Goal: Task Accomplishment & Management: Manage account settings

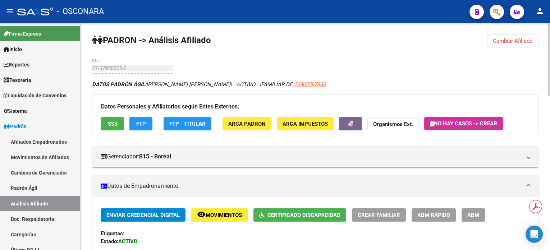
click at [504, 44] on button "Cambiar Afiliado" at bounding box center [512, 41] width 51 height 13
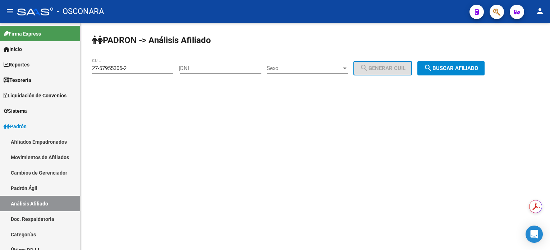
click at [239, 73] on div "DNI" at bounding box center [220, 65] width 81 height 15
paste input "3759719"
type input "3759719"
click at [287, 73] on div "Sexo Sexo" at bounding box center [307, 65] width 81 height 15
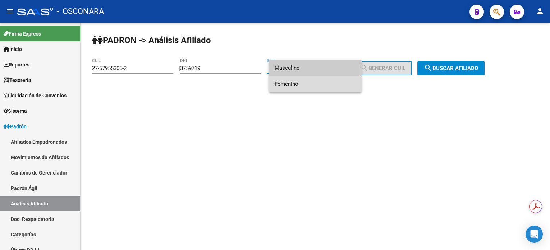
click at [289, 87] on span "Femenino" at bounding box center [315, 84] width 81 height 16
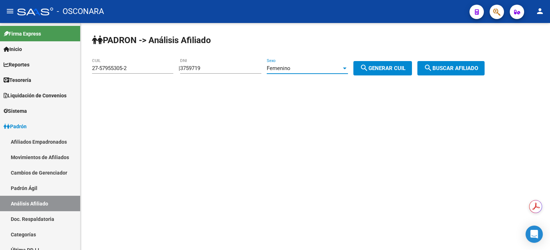
click at [386, 70] on span "search Generar CUIL" at bounding box center [383, 68] width 46 height 6
type input "27-03759719-3"
click at [418, 71] on div "| 3759719 DNI Femenino Sexo search Generar CUIL" at bounding box center [298, 68] width 239 height 6
click at [472, 69] on span "search Buscar afiliado" at bounding box center [451, 68] width 54 height 6
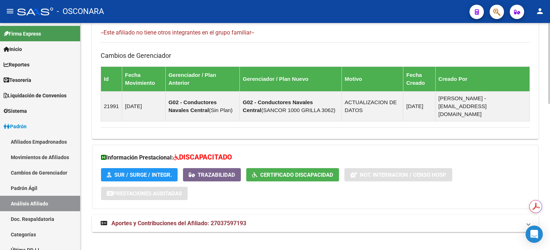
scroll to position [413, 0]
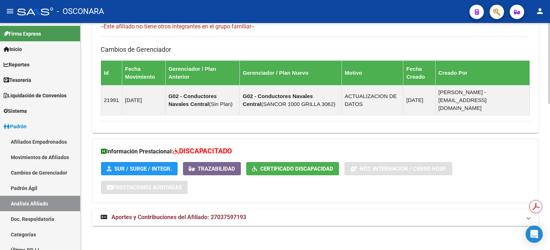
click at [209, 209] on mat-expansion-panel-header "Aportes y Contribuciones del Afiliado: 27037597193" at bounding box center [315, 217] width 447 height 17
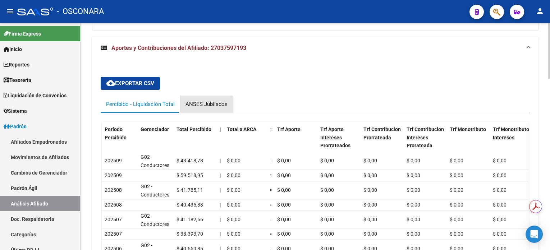
click at [192, 109] on div "ANSES Jubilados" at bounding box center [206, 104] width 53 height 17
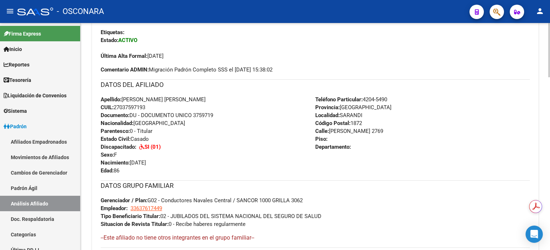
scroll to position [0, 0]
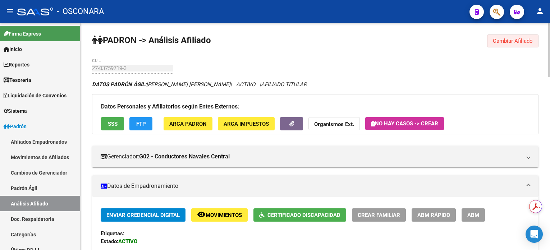
click at [509, 43] on span "Cambiar Afiliado" at bounding box center [513, 41] width 40 height 6
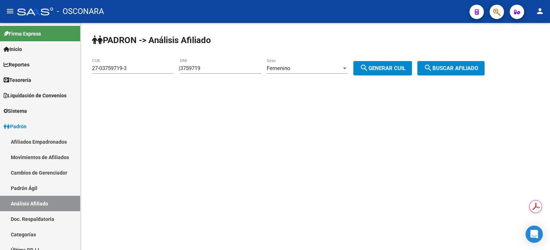
click at [228, 71] on input "3759719" at bounding box center [220, 68] width 81 height 6
type input "3"
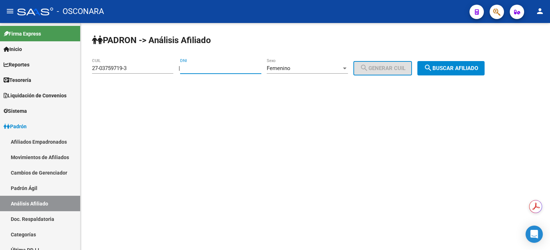
click at [203, 71] on input "DNI" at bounding box center [220, 68] width 81 height 6
type input "5308708"
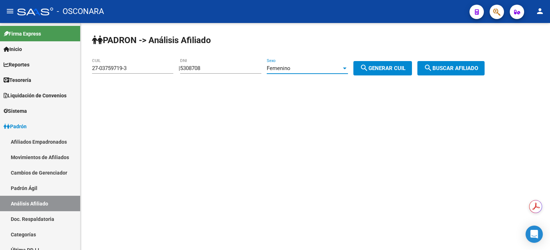
click at [311, 68] on div "Femenino" at bounding box center [304, 68] width 75 height 6
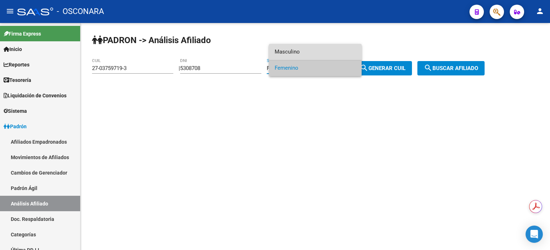
click at [316, 51] on span "Masculino" at bounding box center [315, 52] width 81 height 16
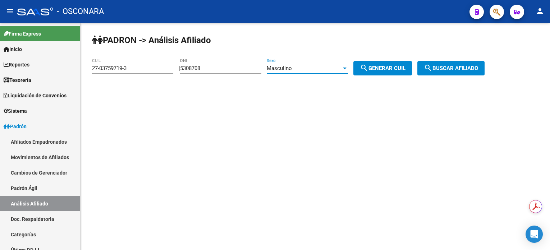
click at [405, 71] on span "search Generar CUIL" at bounding box center [383, 68] width 46 height 6
type input "20-05308708-7"
click at [445, 71] on button "search Buscar afiliado" at bounding box center [451, 68] width 67 height 14
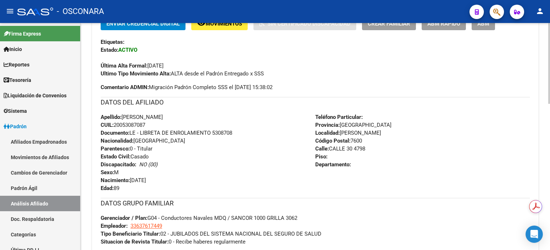
scroll to position [240, 0]
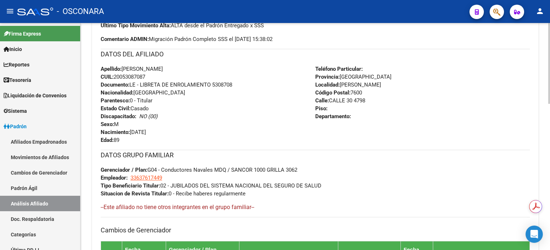
drag, startPoint x: 149, startPoint y: 75, endPoint x: 100, endPoint y: 69, distance: 48.6
click at [101, 69] on div "Apellido: [PERSON_NAME]: 20053087087 Documento: LE - LIBRETA DE ENROLAMIENTO 53…" at bounding box center [208, 104] width 215 height 79
click at [245, 105] on div "Apellido: [PERSON_NAME]: 20053087087 Documento: LE - LIBRETA DE ENROLAMIENTO 53…" at bounding box center [208, 104] width 215 height 79
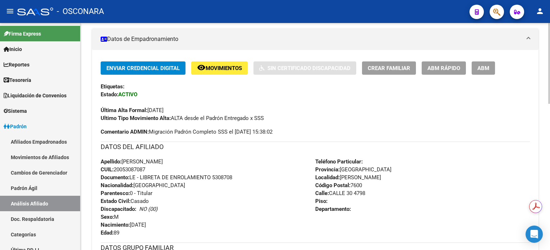
scroll to position [144, 0]
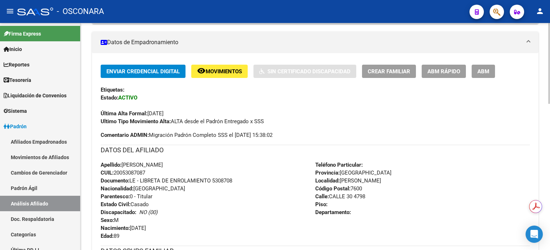
drag, startPoint x: 150, startPoint y: 173, endPoint x: 96, endPoint y: 165, distance: 54.6
click at [96, 165] on div "Enviar Credencial Digital remove_red_eye Movimientos Sin Certificado Discapacid…" at bounding box center [315, 235] width 447 height 340
copy div "Apellido: [PERSON_NAME]: 20053087087"
click at [317, 136] on div "Enviar Credencial Digital remove_red_eye Movimientos Sin Certificado Discapacid…" at bounding box center [316, 102] width 430 height 74
click at [487, 72] on span "ABM" at bounding box center [484, 71] width 12 height 6
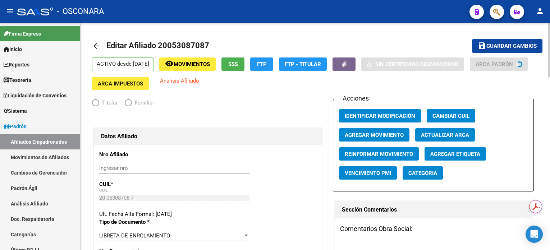
radio input "true"
type input "33-63761744-9"
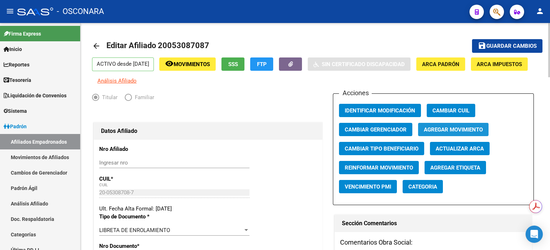
click at [450, 133] on span "Agregar Movimiento" at bounding box center [453, 130] width 59 height 6
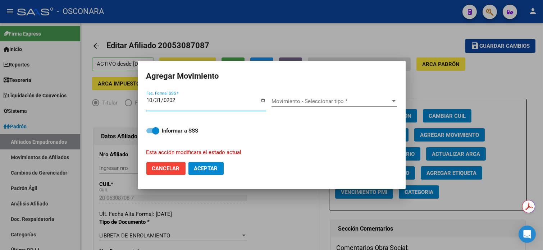
type input "[DATE]"
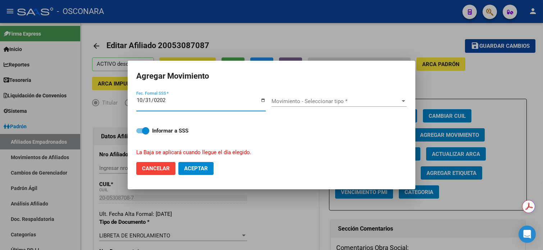
click at [313, 101] on span "Movimiento - Seleccionar tipo *" at bounding box center [336, 101] width 129 height 6
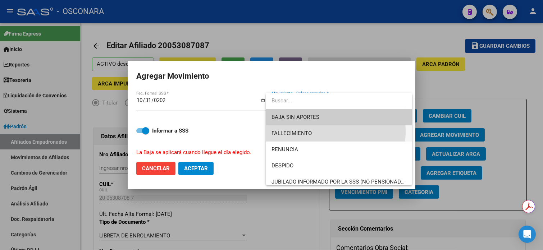
click at [318, 132] on span "FALLECIMIENTO" at bounding box center [339, 134] width 135 height 16
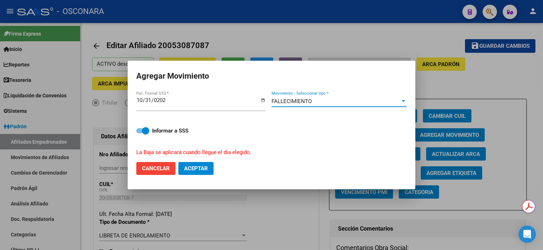
click at [189, 169] on span "Aceptar" at bounding box center [196, 168] width 24 height 6
checkbox input "false"
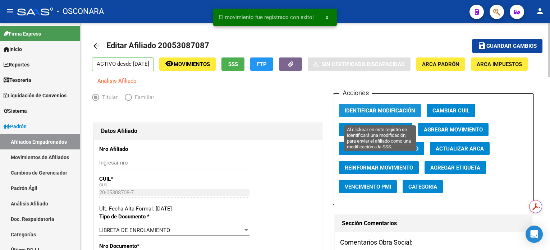
click at [394, 114] on span "Identificar Modificación" at bounding box center [380, 111] width 71 height 6
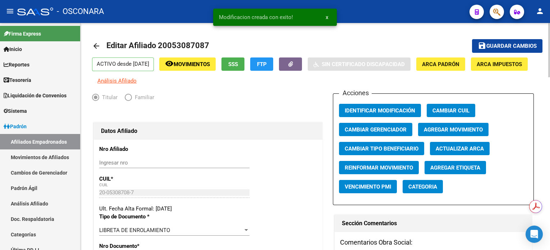
click at [517, 47] on span "Guardar cambios" at bounding box center [512, 46] width 50 height 6
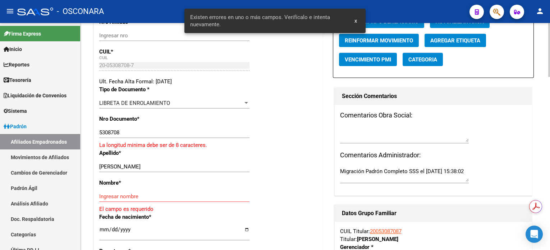
scroll to position [144, 0]
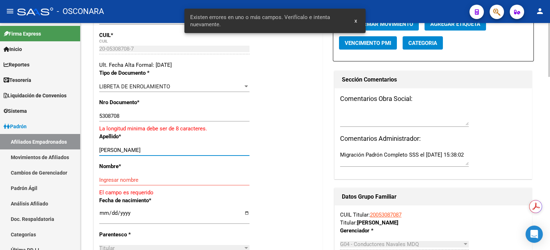
drag, startPoint x: 132, startPoint y: 155, endPoint x: 179, endPoint y: 155, distance: 46.8
click at [179, 154] on input "[PERSON_NAME]" at bounding box center [174, 150] width 150 height 6
type input "[PERSON_NAME]"
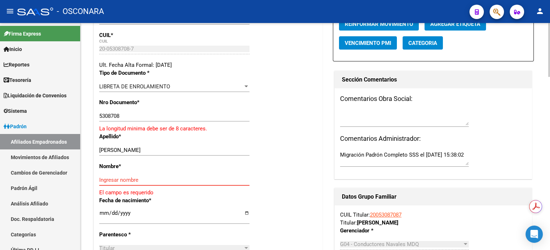
paste input "[PERSON_NAME]"
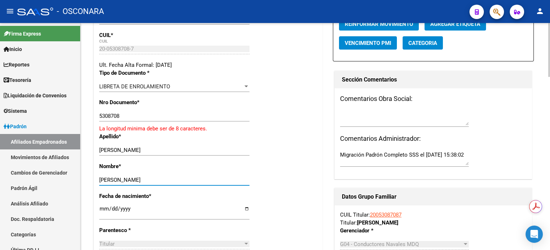
click at [154, 182] on input "[PERSON_NAME]" at bounding box center [174, 180] width 150 height 6
type input "[PERSON_NAME]"
click at [100, 119] on input "5308708" at bounding box center [174, 116] width 150 height 6
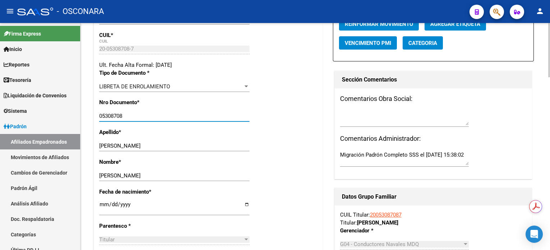
scroll to position [0, 0]
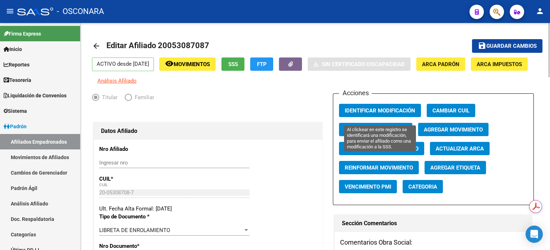
type input "05308708"
click at [375, 114] on span "Identificar Modificación" at bounding box center [380, 111] width 71 height 6
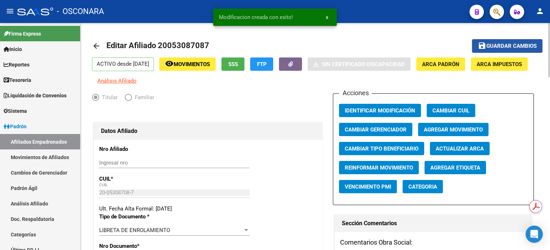
click at [509, 43] on span "Guardar cambios" at bounding box center [512, 46] width 50 height 6
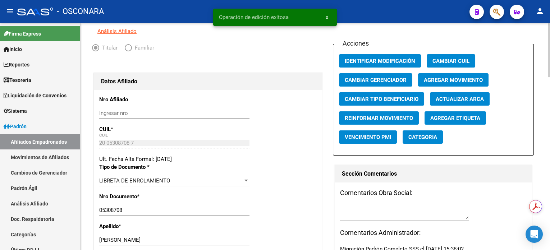
scroll to position [144, 0]
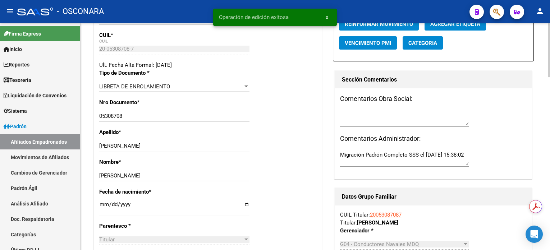
click at [372, 121] on textarea at bounding box center [404, 118] width 129 height 14
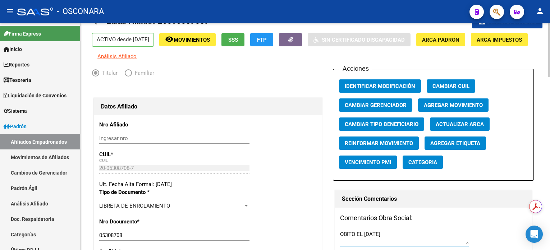
scroll to position [0, 0]
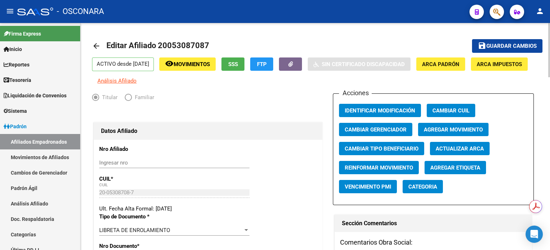
type textarea "OBITO EL [DATE]"
click at [495, 42] on span "save Guardar cambios" at bounding box center [507, 45] width 59 height 6
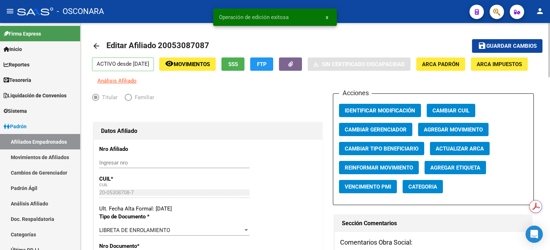
click at [188, 60] on button "remove_red_eye Movimientos" at bounding box center [187, 64] width 56 height 13
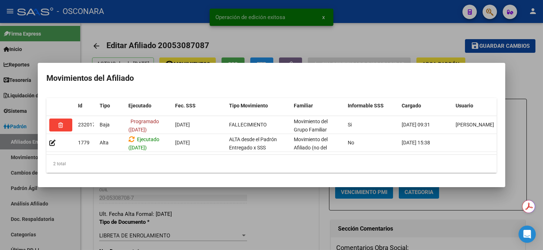
click at [402, 27] on div at bounding box center [271, 125] width 543 height 250
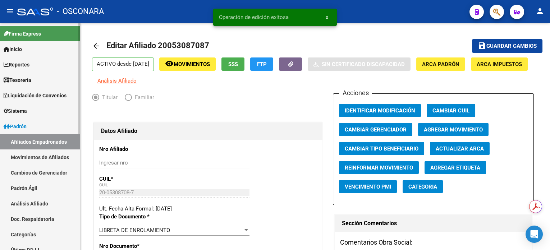
click at [25, 191] on link "Padrón Ágil" at bounding box center [40, 188] width 80 height 15
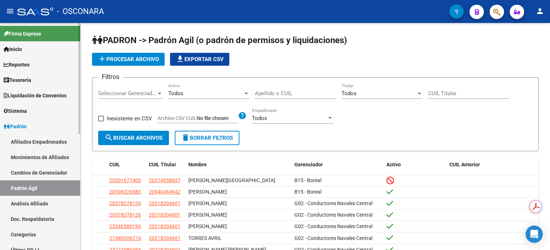
click at [36, 203] on link "Análisis Afiliado" at bounding box center [40, 203] width 80 height 15
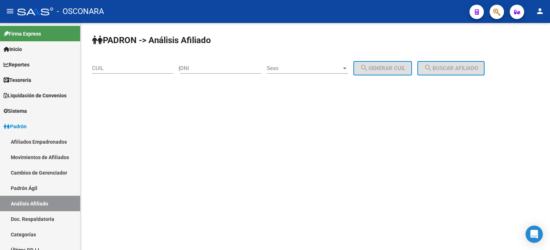
click at [148, 73] on div "CUIL" at bounding box center [132, 65] width 81 height 15
paste input "27-03759719-3"
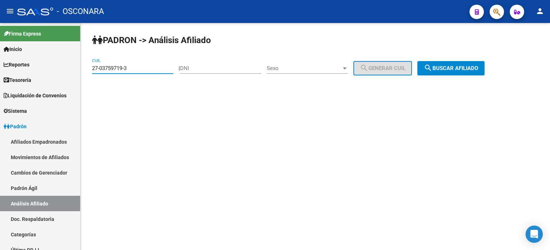
type input "27-03759719-3"
click at [455, 69] on span "search Buscar afiliado" at bounding box center [451, 68] width 54 height 6
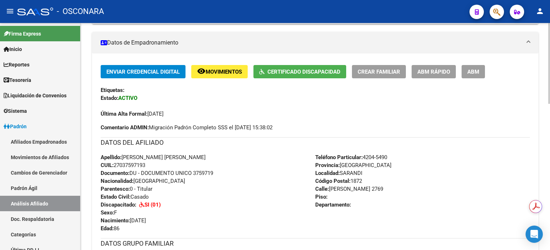
scroll to position [144, 0]
click at [477, 74] on span "ABM" at bounding box center [474, 71] width 12 height 6
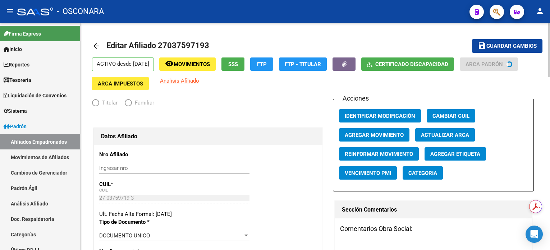
radio input "true"
type input "33-63761744-9"
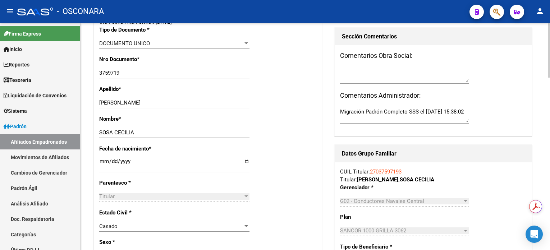
scroll to position [192, 0]
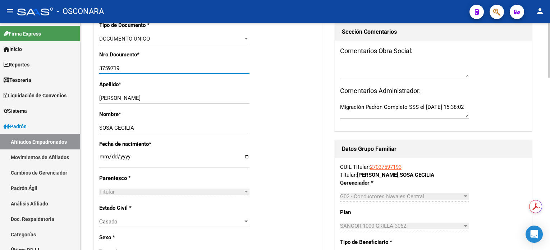
click at [100, 70] on input "3759719" at bounding box center [174, 68] width 150 height 6
type input "03759719"
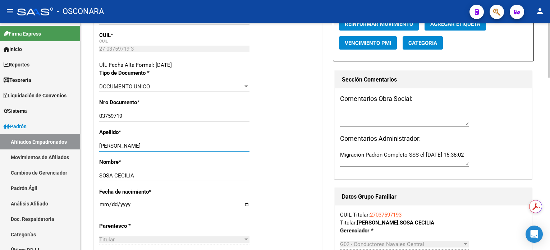
drag, startPoint x: 123, startPoint y: 144, endPoint x: 162, endPoint y: 145, distance: 38.9
click at [162, 145] on input "[PERSON_NAME]" at bounding box center [174, 146] width 150 height 6
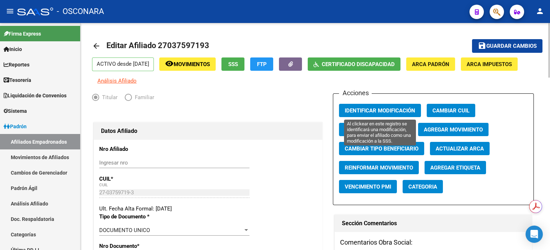
type input "BENITEZ"
click at [385, 113] on span "Identificar Modificación" at bounding box center [380, 111] width 71 height 6
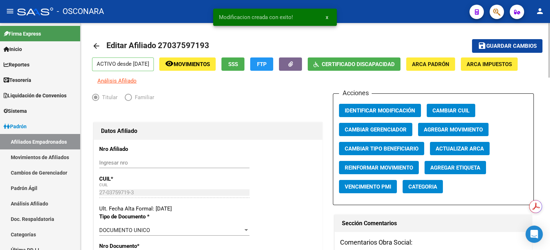
click at [493, 47] on span "Guardar cambios" at bounding box center [512, 46] width 50 height 6
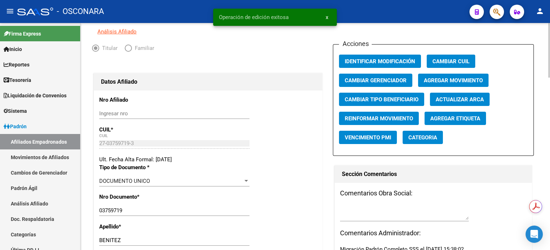
scroll to position [96, 0]
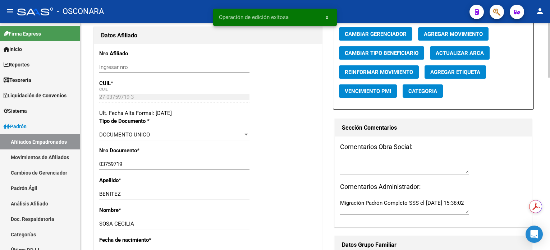
click at [366, 170] on textarea at bounding box center [404, 166] width 129 height 14
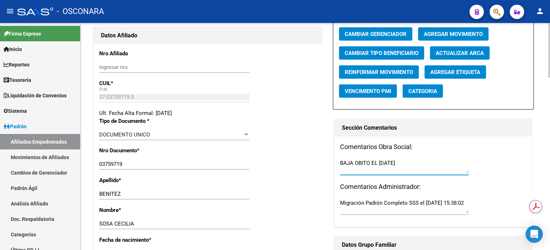
scroll to position [0, 0]
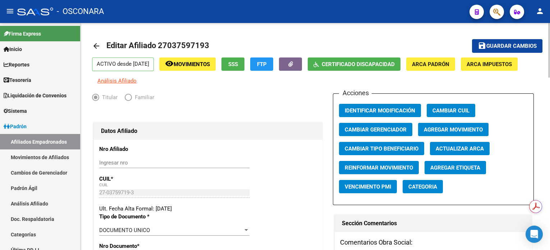
type textarea "BAJA OBITO EL [DATE]"
click at [511, 43] on span "Guardar cambios" at bounding box center [512, 46] width 50 height 6
click at [191, 68] on button "remove_red_eye Movimientos" at bounding box center [187, 64] width 56 height 13
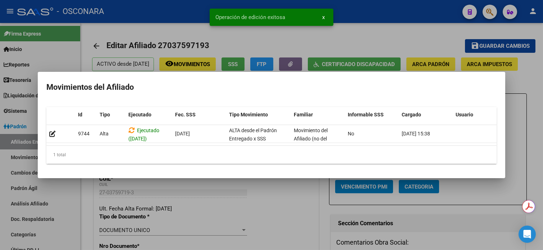
click at [412, 32] on div at bounding box center [271, 125] width 543 height 250
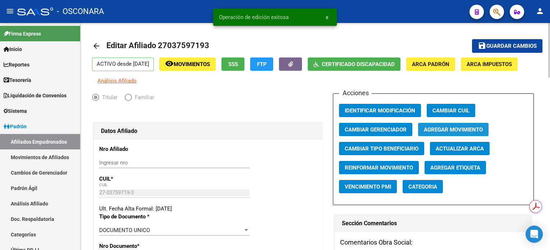
click at [450, 128] on span "Agregar Movimiento" at bounding box center [453, 130] width 59 height 6
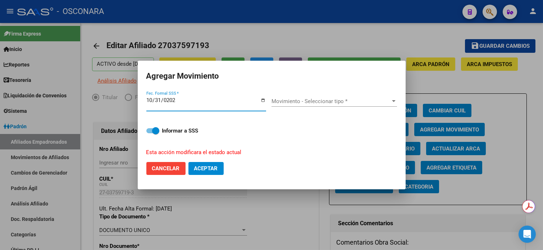
type input "[DATE]"
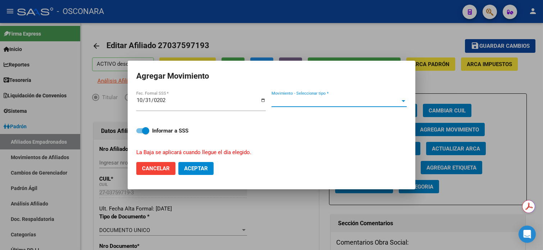
click at [344, 103] on span "Movimiento - Seleccionar tipo *" at bounding box center [336, 101] width 129 height 6
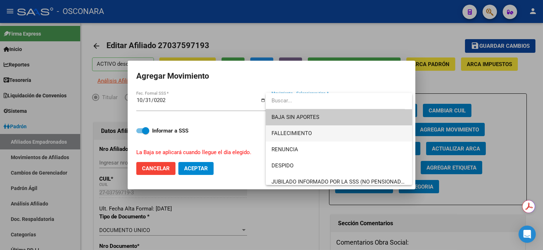
click at [313, 139] on span "FALLECIMIENTO" at bounding box center [339, 134] width 135 height 16
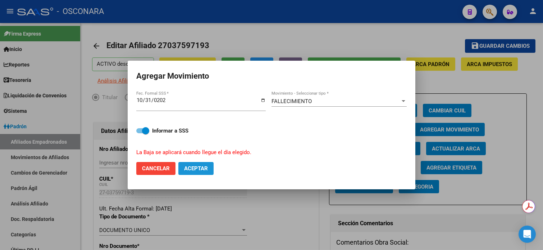
click at [199, 173] on button "Aceptar" at bounding box center [195, 168] width 35 height 13
checkbox input "false"
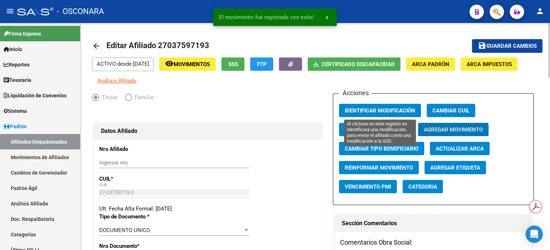
click at [396, 110] on span "Identificar Modificación" at bounding box center [380, 111] width 71 height 6
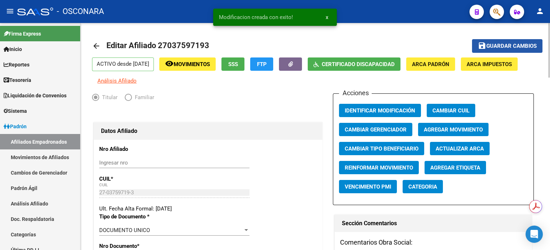
click at [509, 43] on span "Guardar cambios" at bounding box center [512, 46] width 50 height 6
click at [197, 62] on span "Movimientos" at bounding box center [192, 64] width 36 height 6
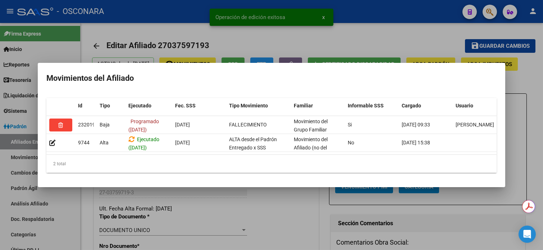
click at [379, 38] on div at bounding box center [271, 125] width 543 height 250
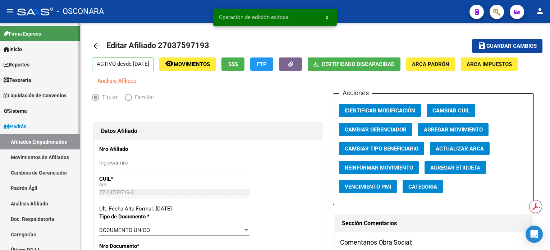
click at [29, 203] on link "Análisis Afiliado" at bounding box center [40, 203] width 80 height 15
